Goal: Task Accomplishment & Management: Manage account settings

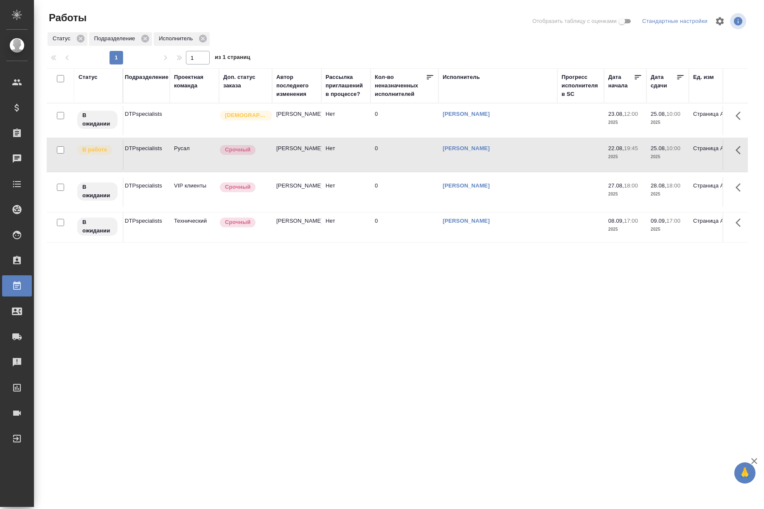
scroll to position [0, 303]
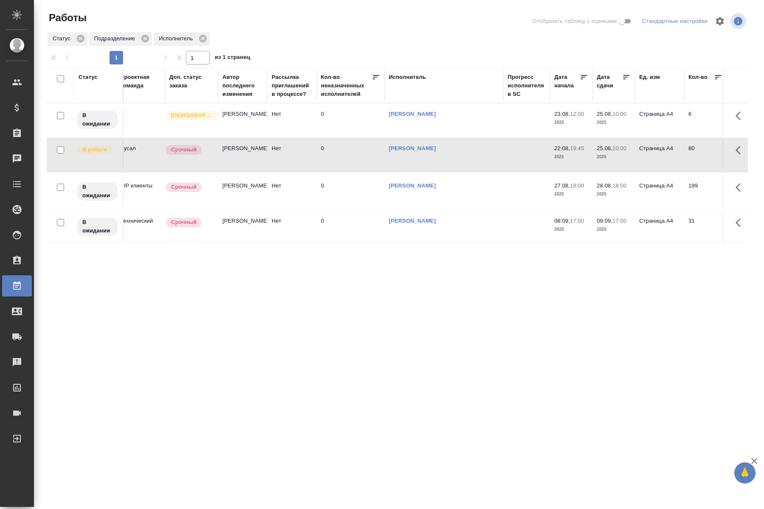
click at [424, 149] on link "[PERSON_NAME]" at bounding box center [412, 148] width 47 height 6
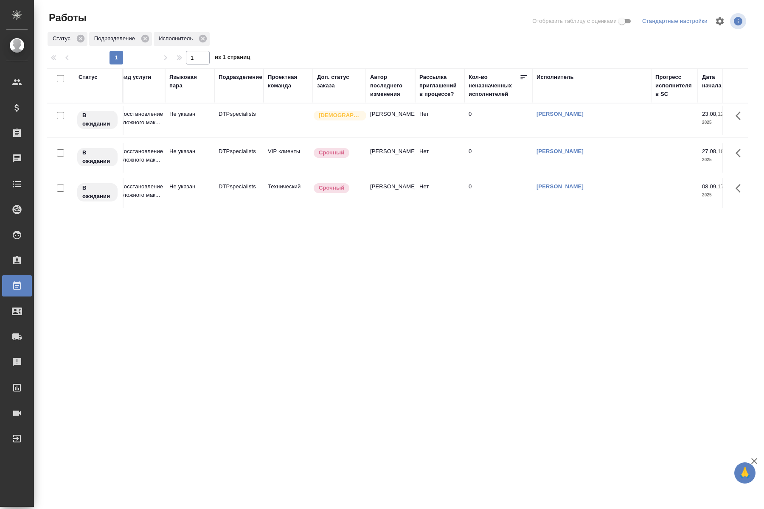
scroll to position [0, 0]
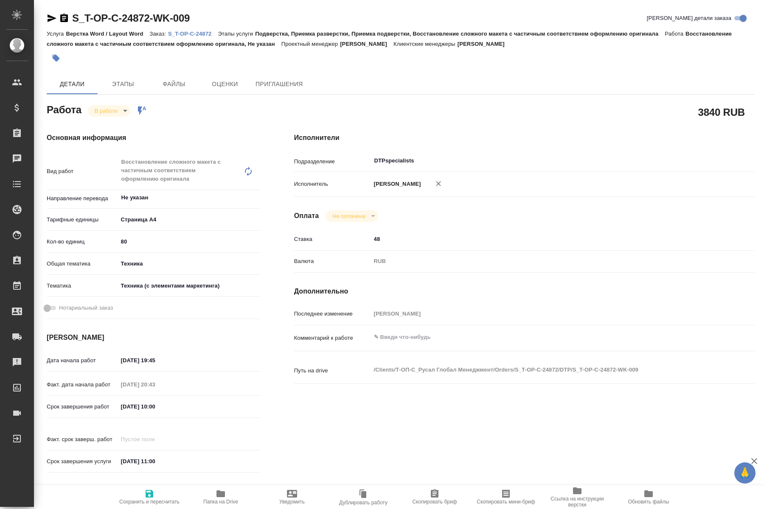
click at [227, 501] on span "Папка на Drive" at bounding box center [220, 502] width 35 height 6
click at [124, 109] on body "🙏 .cls-1 fill:#fff; AWATERA Kucherenko Oksana Клиенты Спецификации Заказы 0 Чат…" at bounding box center [382, 254] width 764 height 509
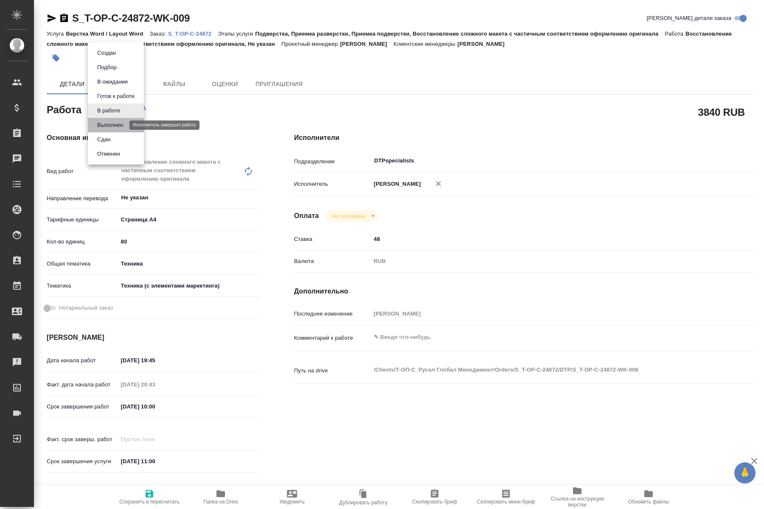
click at [117, 123] on button "Выполнен" at bounding box center [110, 125] width 31 height 9
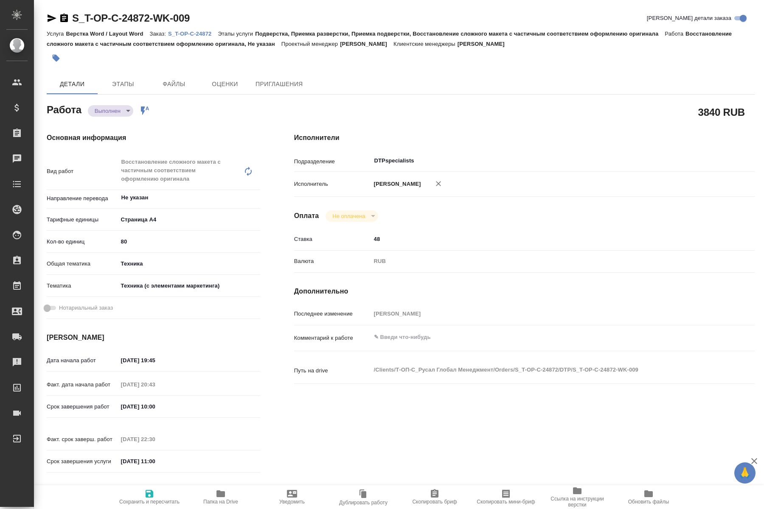
type textarea "x"
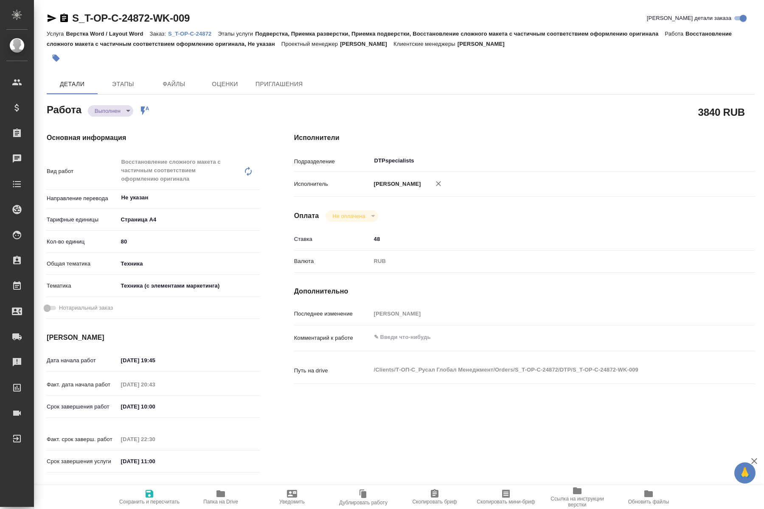
type textarea "x"
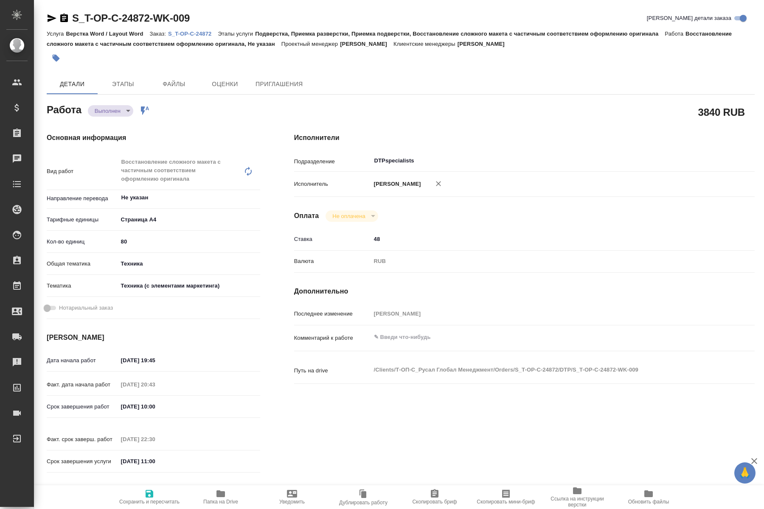
type textarea "x"
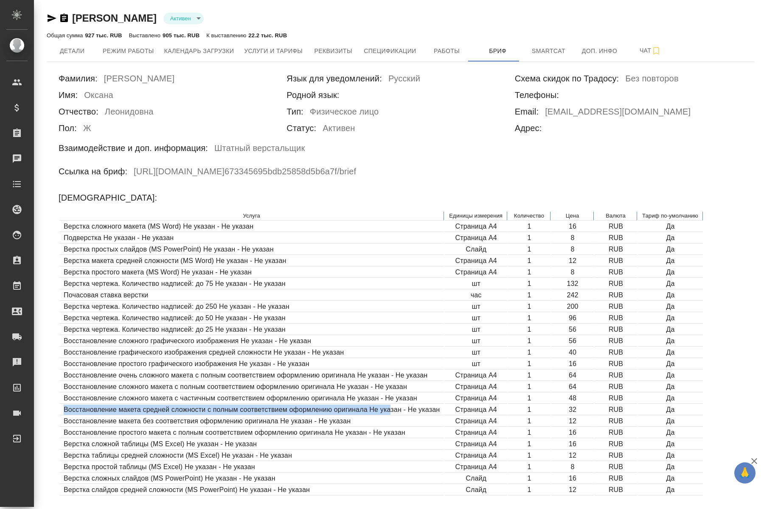
drag, startPoint x: 357, startPoint y: 408, endPoint x: 65, endPoint y: 403, distance: 292.0
click at [62, 404] on table "Услуга Единицы измерения Количество Цена Валюта Тариф по-умолчанию Верстка слож…" at bounding box center [381, 354] width 645 height 286
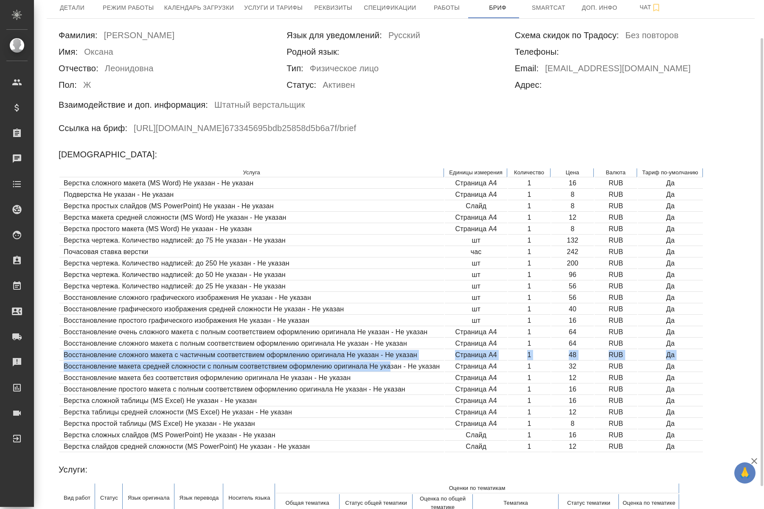
scroll to position [69, 0]
